Goal: Book appointment/travel/reservation

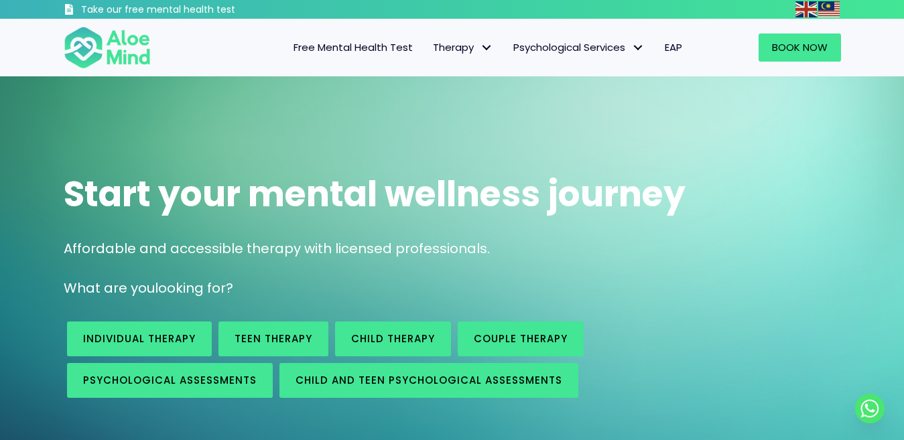
click at [131, 373] on span "Psychological assessments" at bounding box center [170, 380] width 174 height 14
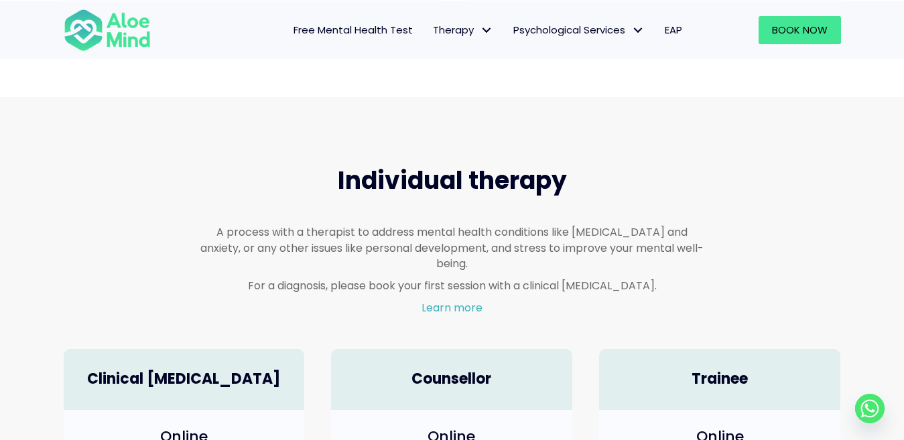
scroll to position [836, 0]
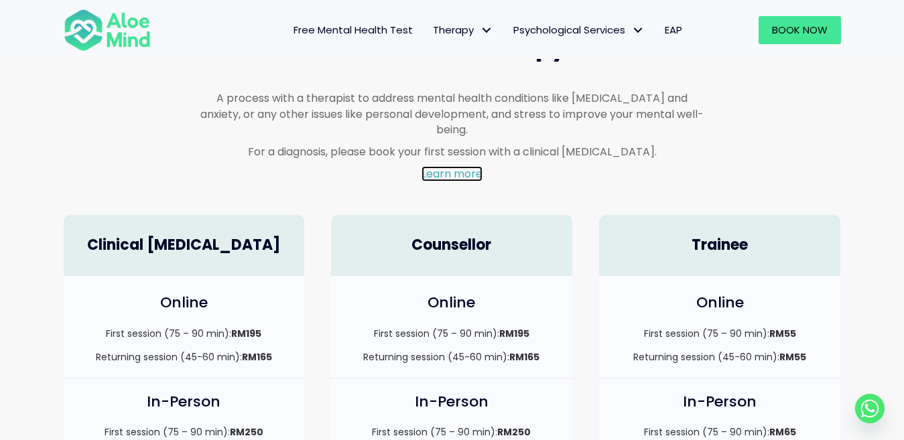
click at [443, 166] on link "Learn more" at bounding box center [451, 173] width 61 height 15
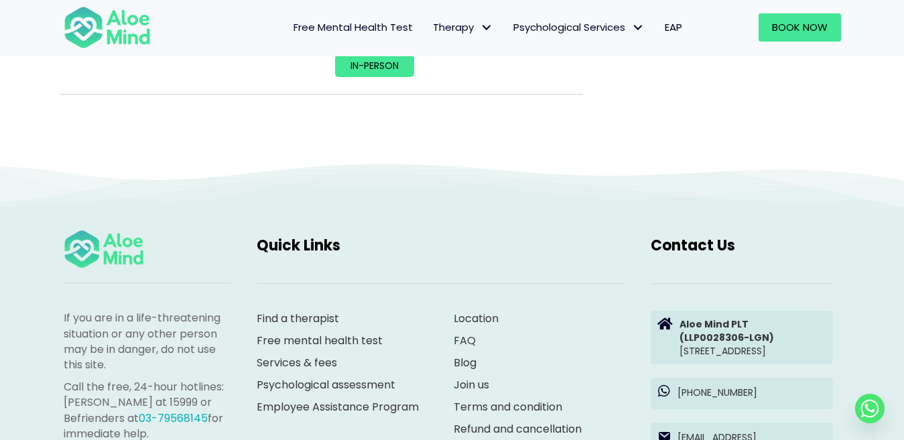
scroll to position [6386, 0]
